Goal: Navigation & Orientation: Find specific page/section

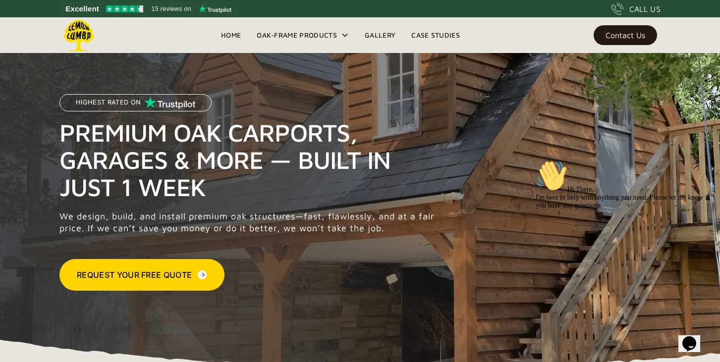
click at [440, 30] on link "Case Studies" at bounding box center [436, 35] width 64 height 15
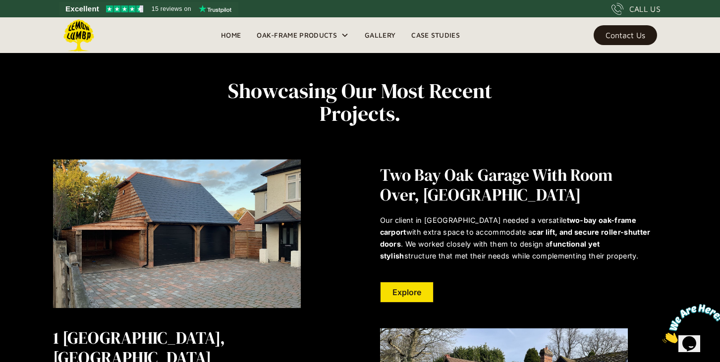
click at [408, 289] on link "Explore" at bounding box center [407, 292] width 54 height 21
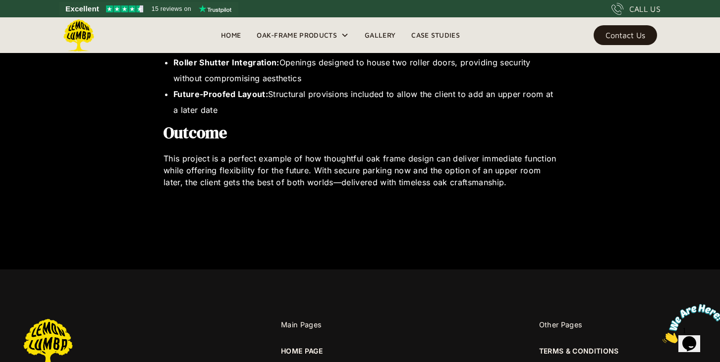
scroll to position [898, 0]
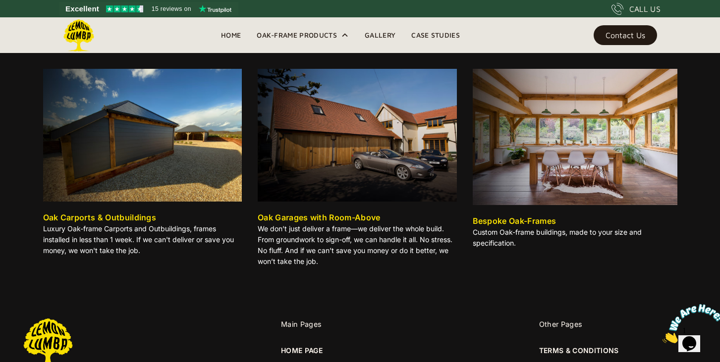
click at [540, 165] on img at bounding box center [575, 137] width 205 height 136
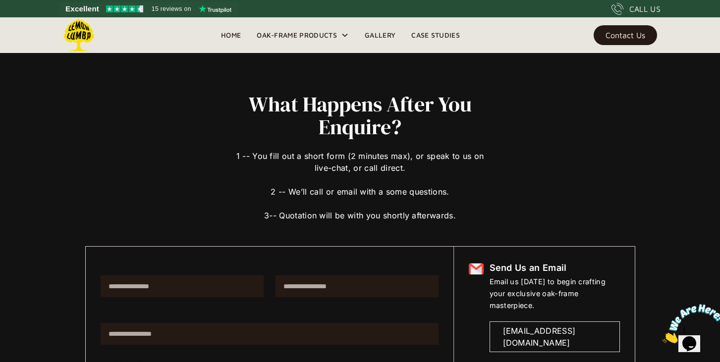
click at [389, 37] on link "Gallery" at bounding box center [380, 35] width 47 height 15
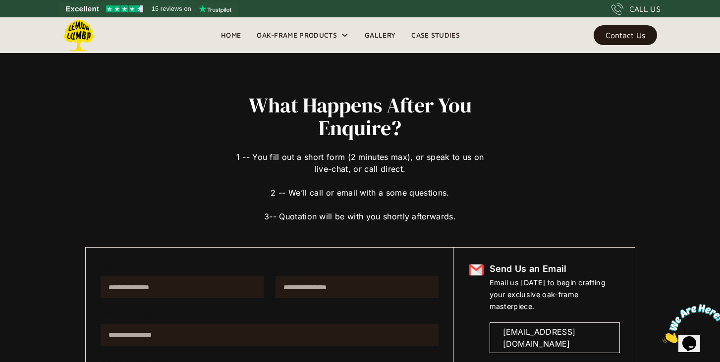
scroll to position [0, 0]
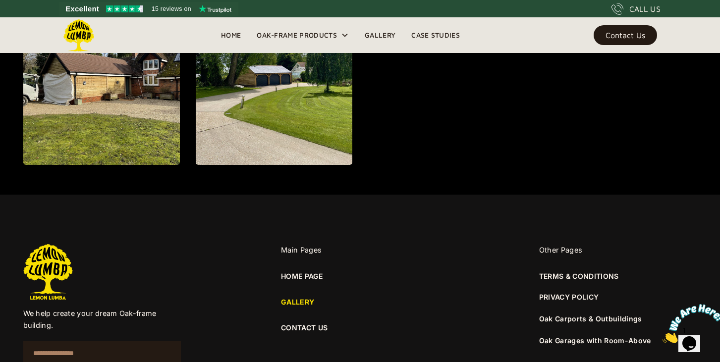
scroll to position [1290, 0]
